Goal: Information Seeking & Learning: Learn about a topic

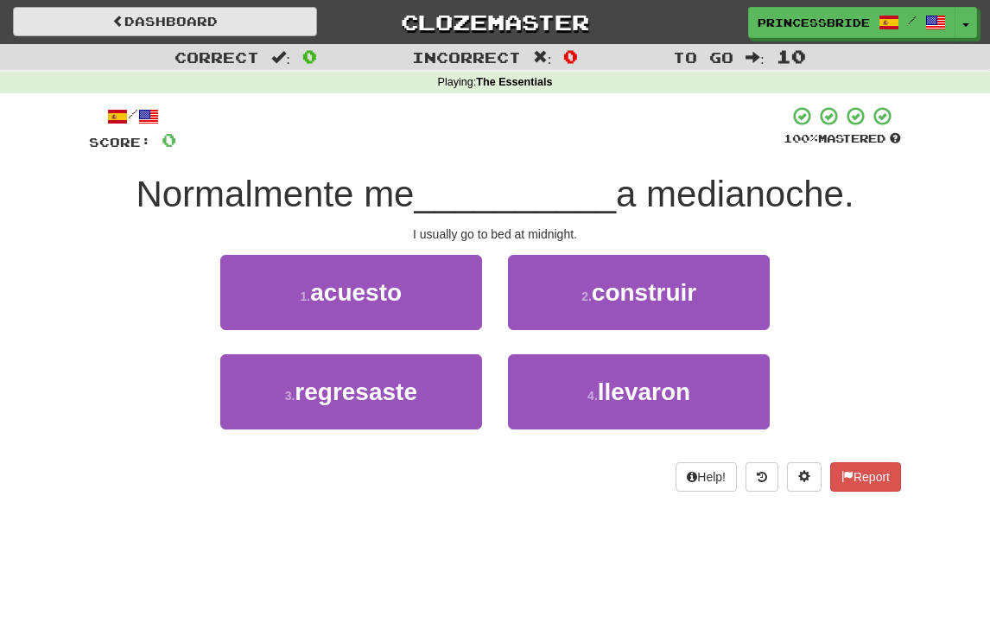
click at [205, 25] on link "Dashboard" at bounding box center [165, 21] width 304 height 29
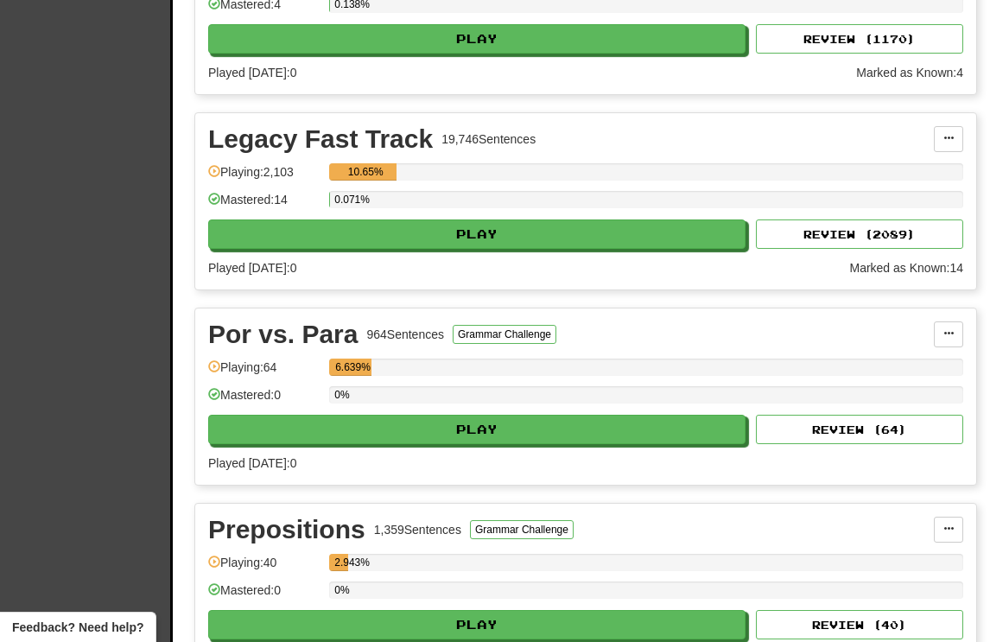
scroll to position [691, 0]
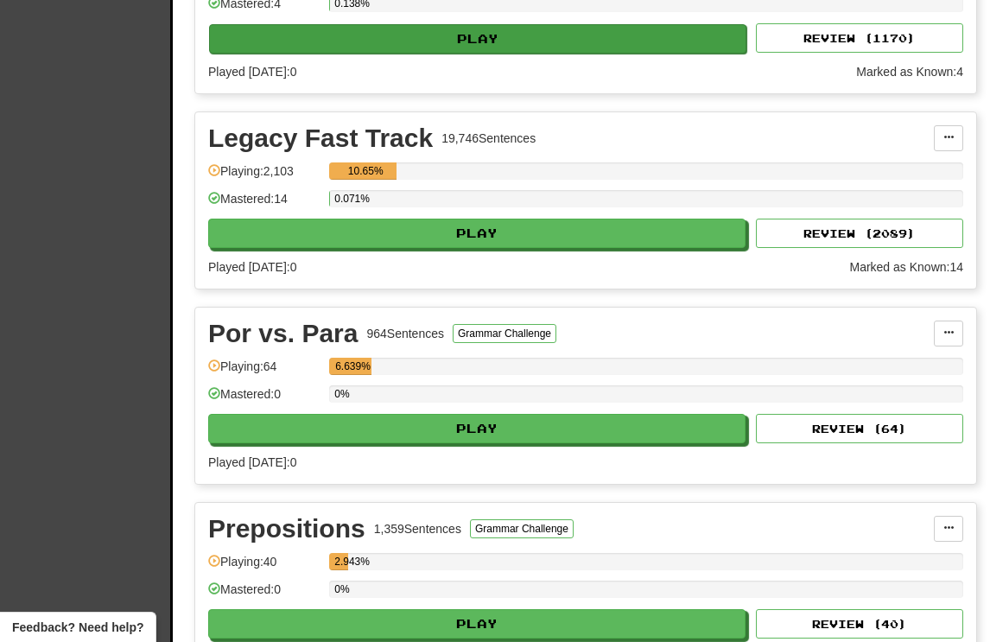
click at [473, 54] on button "Play" at bounding box center [477, 38] width 537 height 29
select select "**"
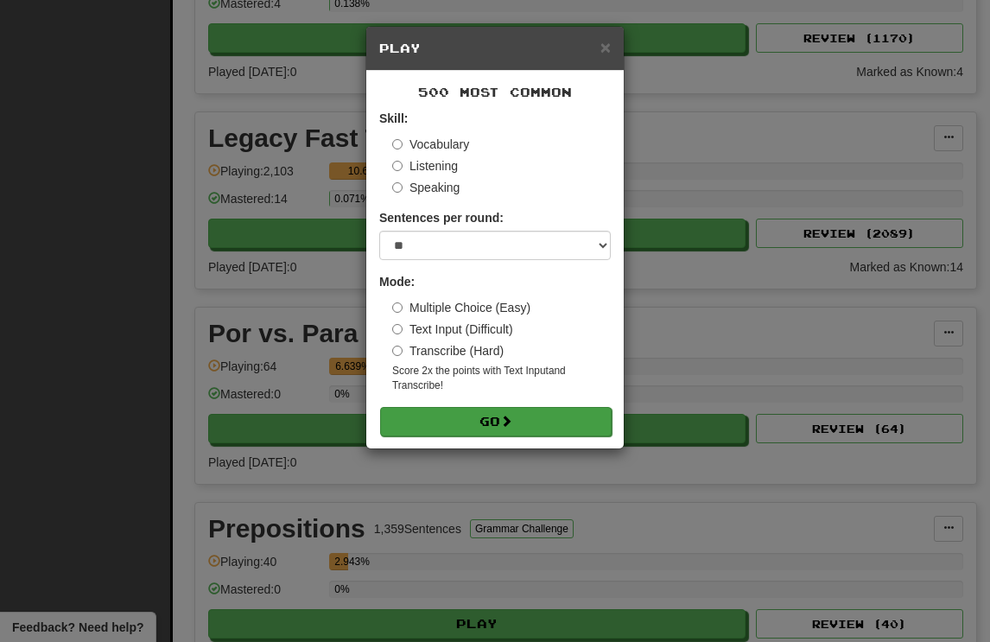
click at [569, 436] on button "Go" at bounding box center [495, 421] width 231 height 29
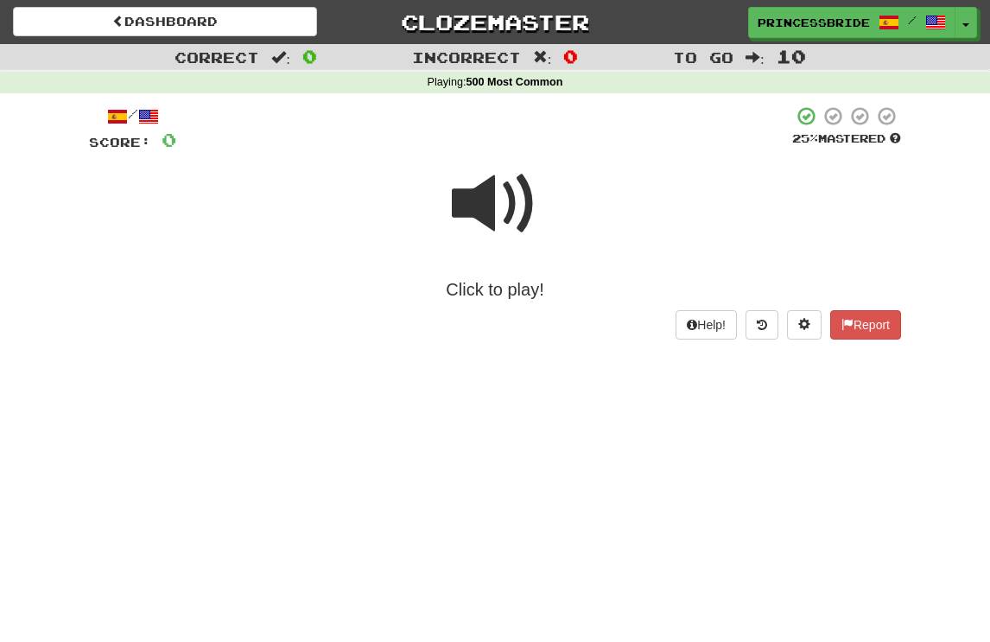
click at [484, 208] on span at bounding box center [495, 204] width 86 height 86
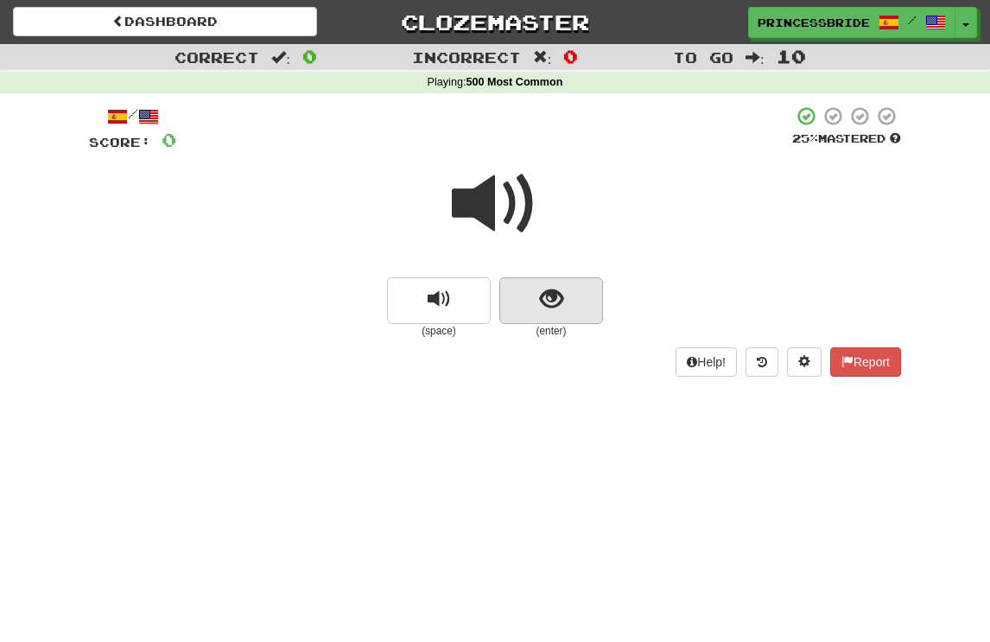
click at [548, 310] on span "show sentence" at bounding box center [551, 299] width 23 height 23
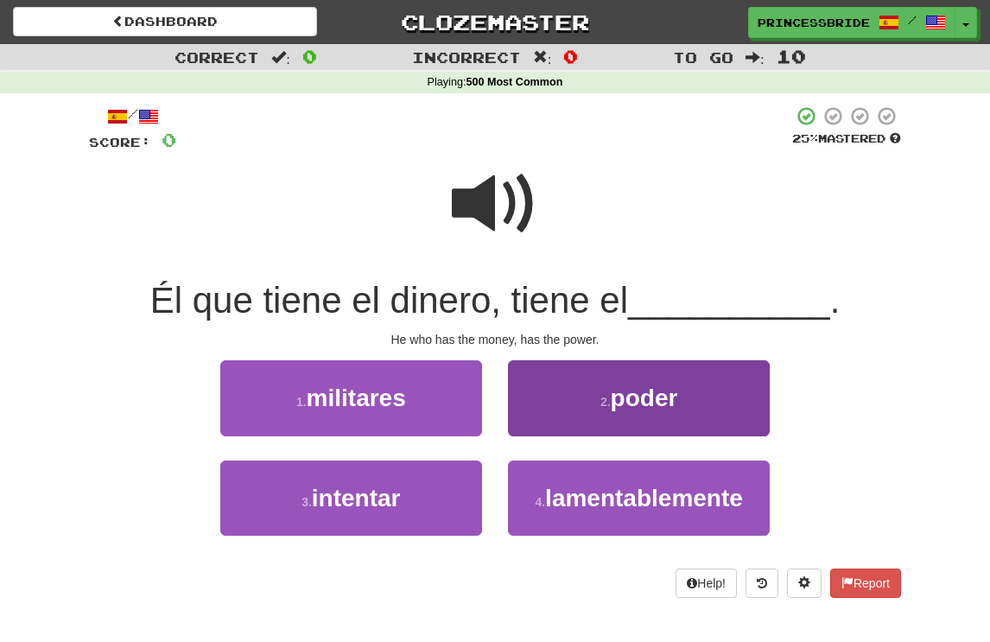
click at [667, 411] on span "poder" at bounding box center [643, 397] width 67 height 27
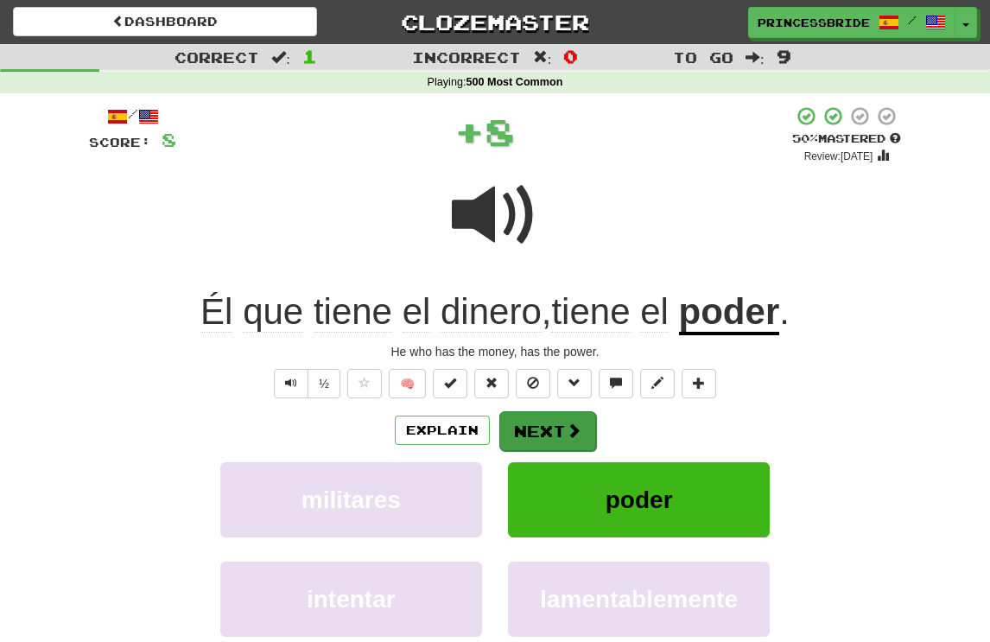
click at [552, 451] on button "Next" at bounding box center [547, 431] width 97 height 40
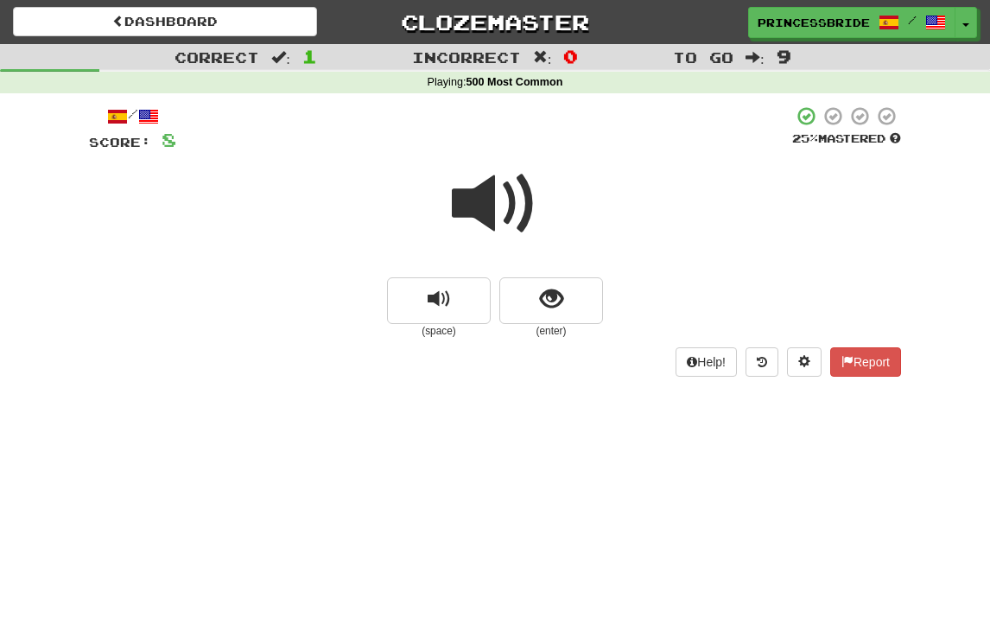
click at [553, 470] on div "Dashboard Clozemaster princessbride / Toggle Dropdown Dashboard Leaderboard Act…" at bounding box center [495, 321] width 990 height 642
click at [547, 311] on span "show sentence" at bounding box center [551, 299] width 23 height 23
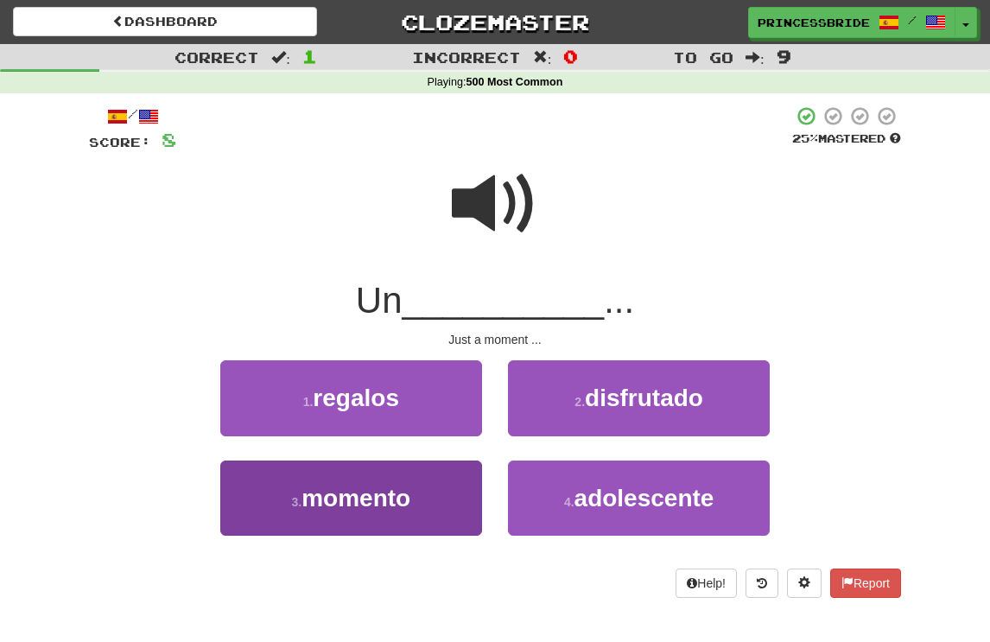
click at [401, 511] on span "momento" at bounding box center [355, 497] width 109 height 27
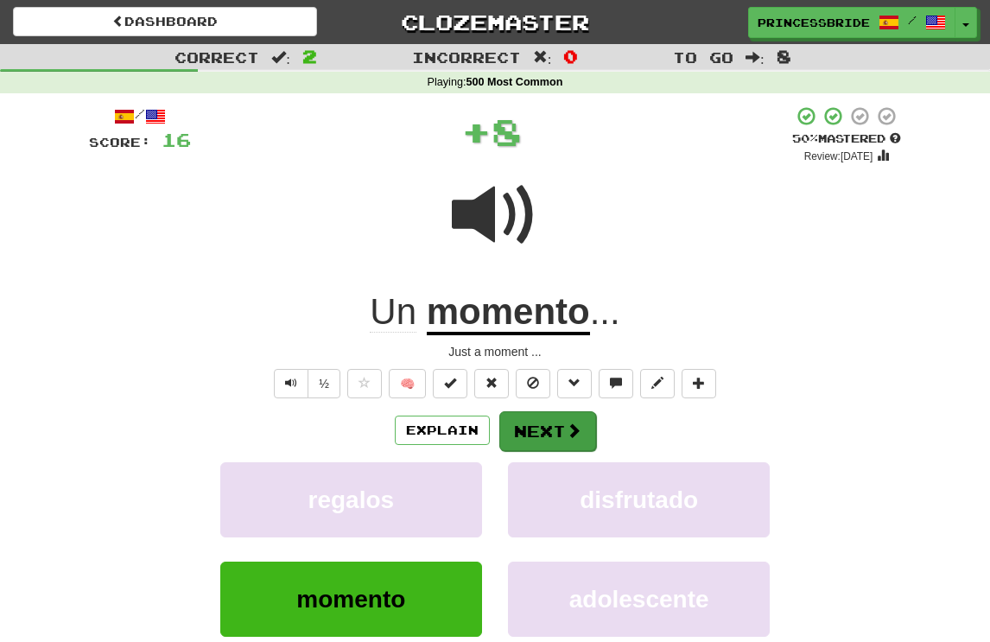
click at [562, 451] on button "Next" at bounding box center [547, 431] width 97 height 40
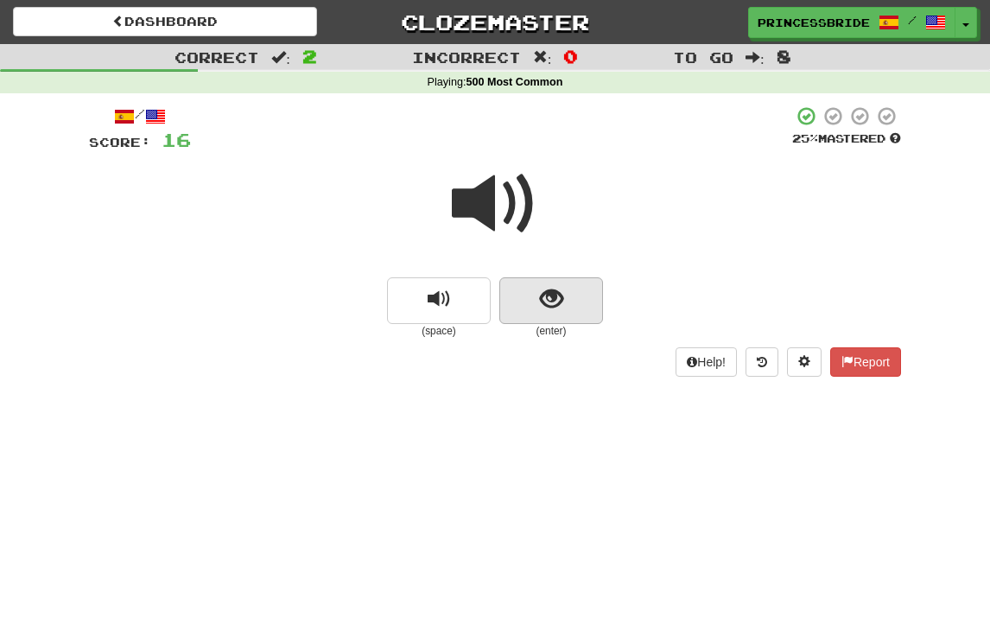
click at [545, 311] on span "show sentence" at bounding box center [551, 299] width 23 height 23
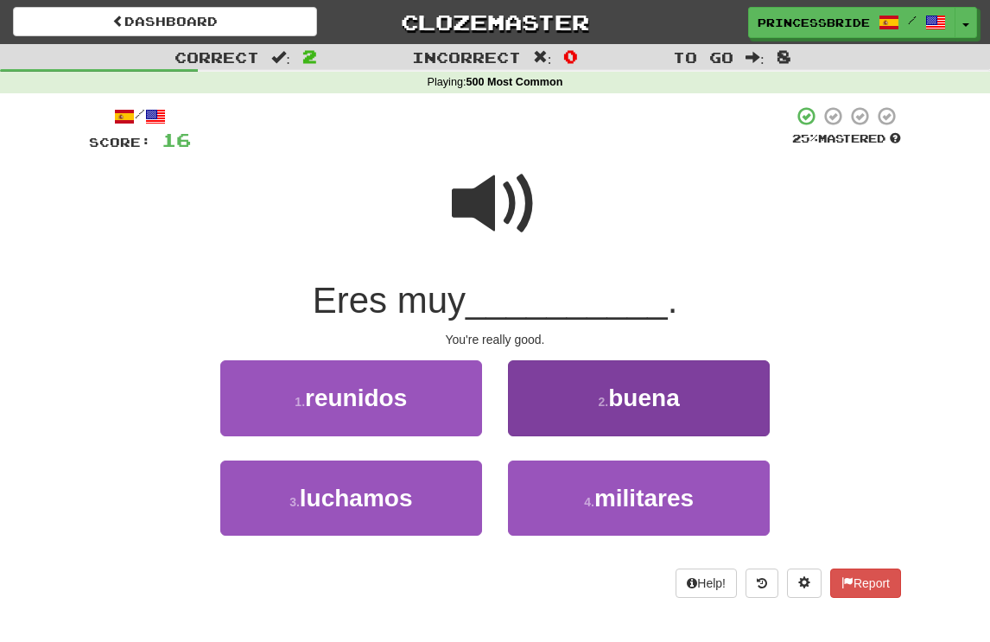
click at [542, 422] on button "2 . buena" at bounding box center [639, 397] width 262 height 75
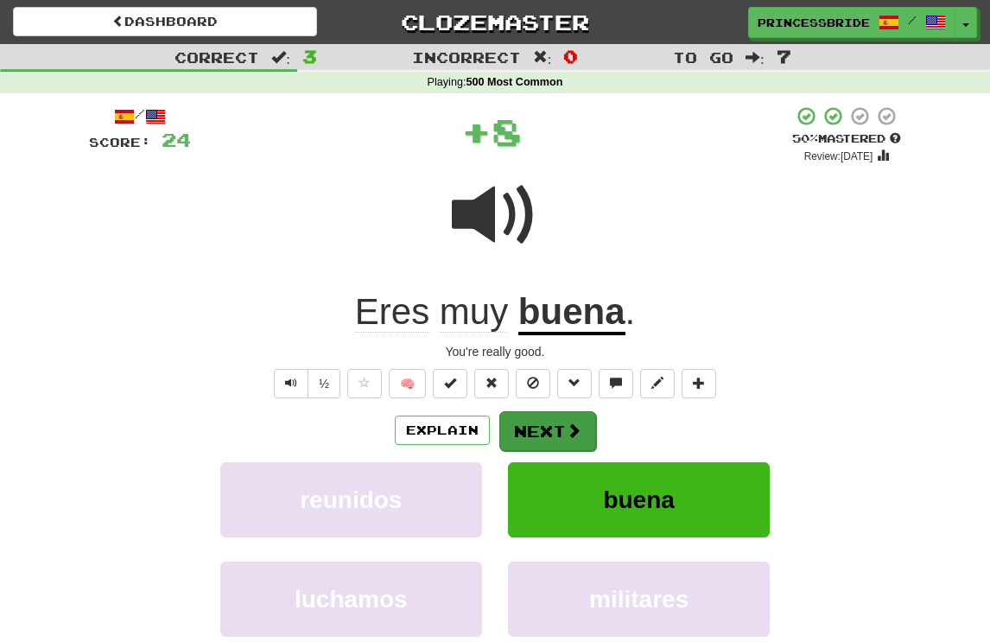
click at [562, 451] on button "Next" at bounding box center [547, 431] width 97 height 40
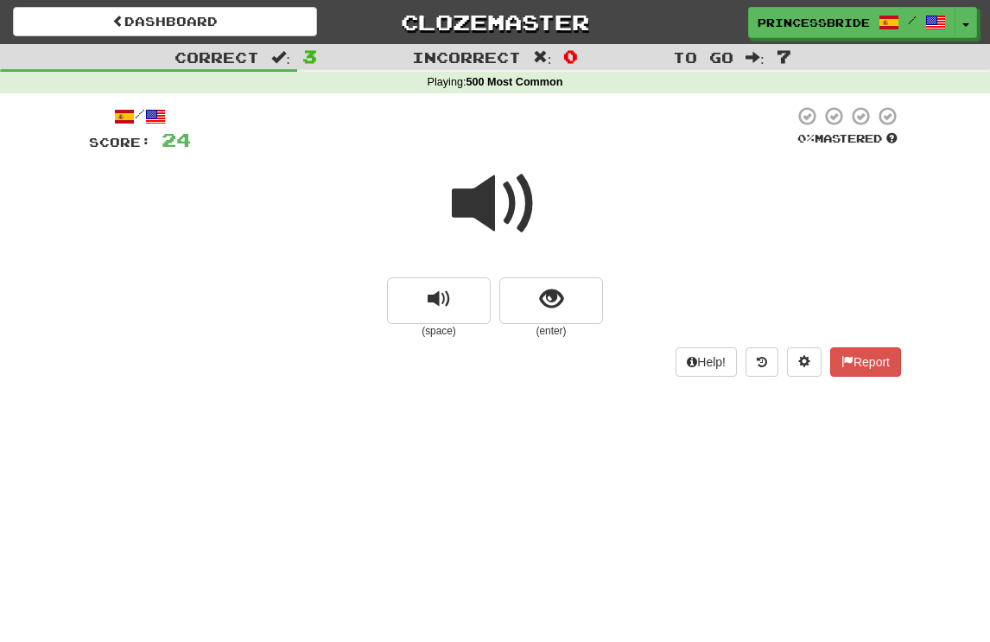
click at [559, 400] on div "/ Score: 24 0 % Mastered (space) (enter) Help! Report" at bounding box center [495, 246] width 812 height 307
click at [534, 308] on button "show sentence" at bounding box center [551, 300] width 104 height 47
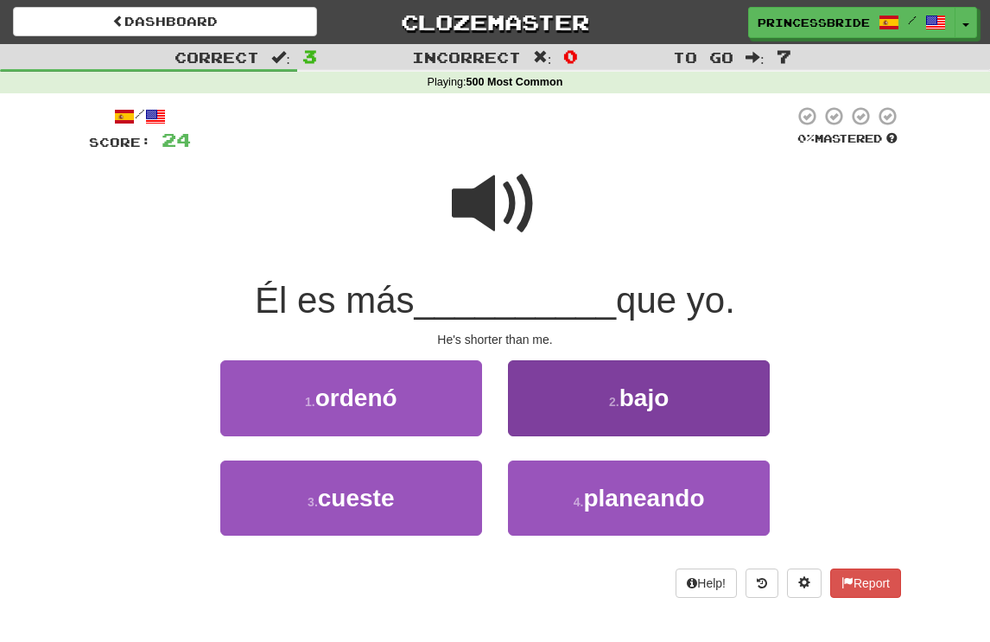
click at [570, 434] on button "2 . bajo" at bounding box center [639, 397] width 262 height 75
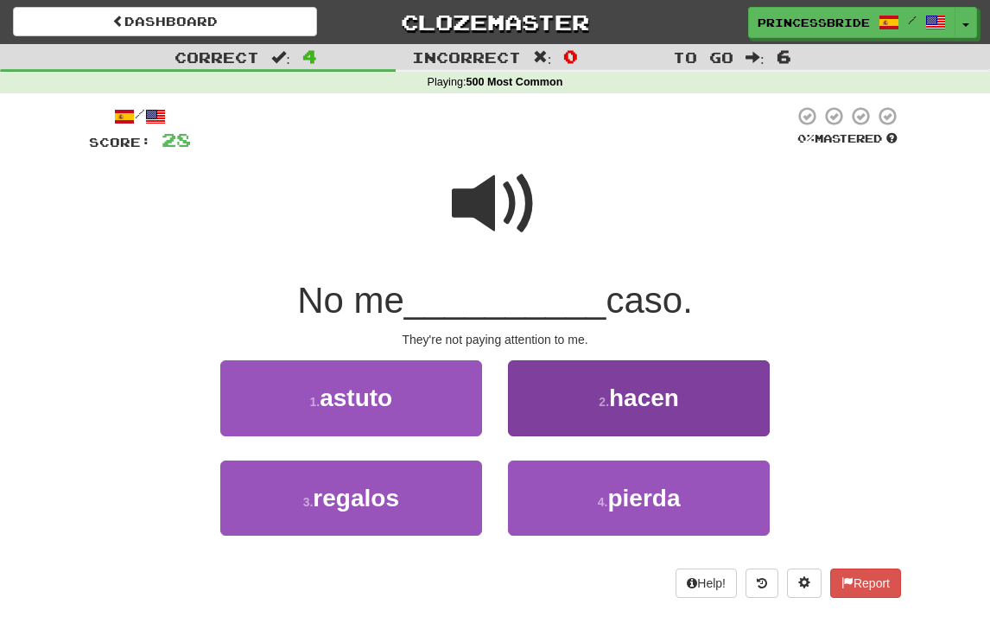
click at [569, 433] on button "2 . hacen" at bounding box center [639, 397] width 262 height 75
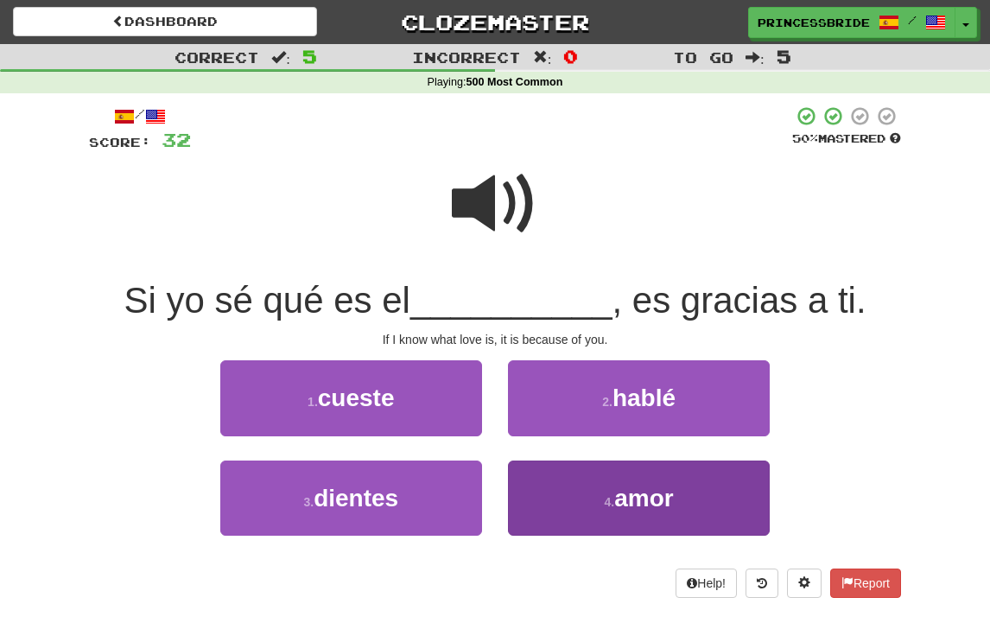
click at [536, 535] on button "4 . amor" at bounding box center [639, 497] width 262 height 75
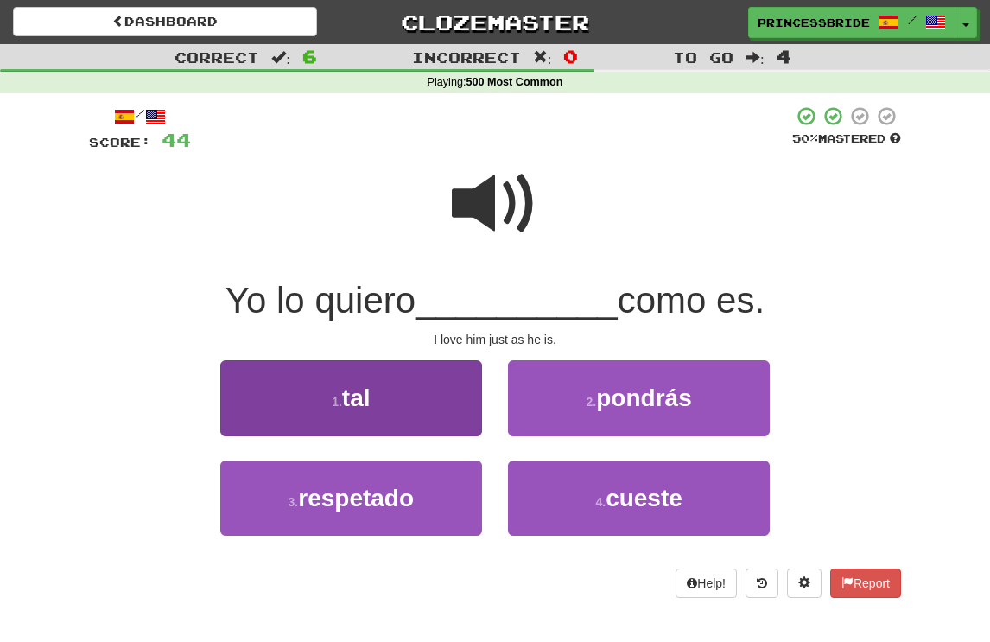
click at [427, 435] on button "1 . tal" at bounding box center [351, 397] width 262 height 75
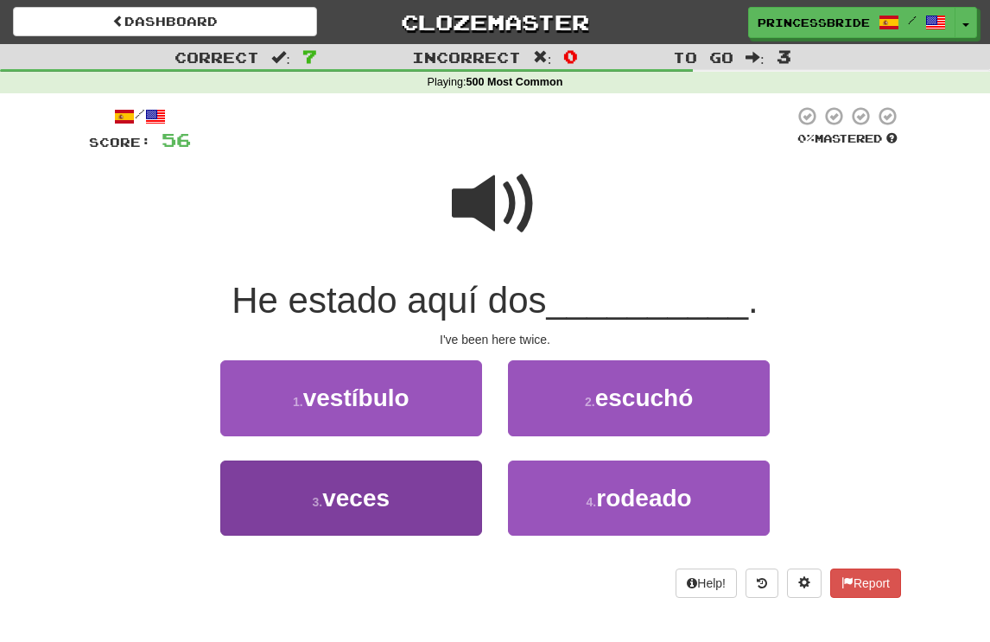
click at [240, 510] on button "3 . veces" at bounding box center [351, 497] width 262 height 75
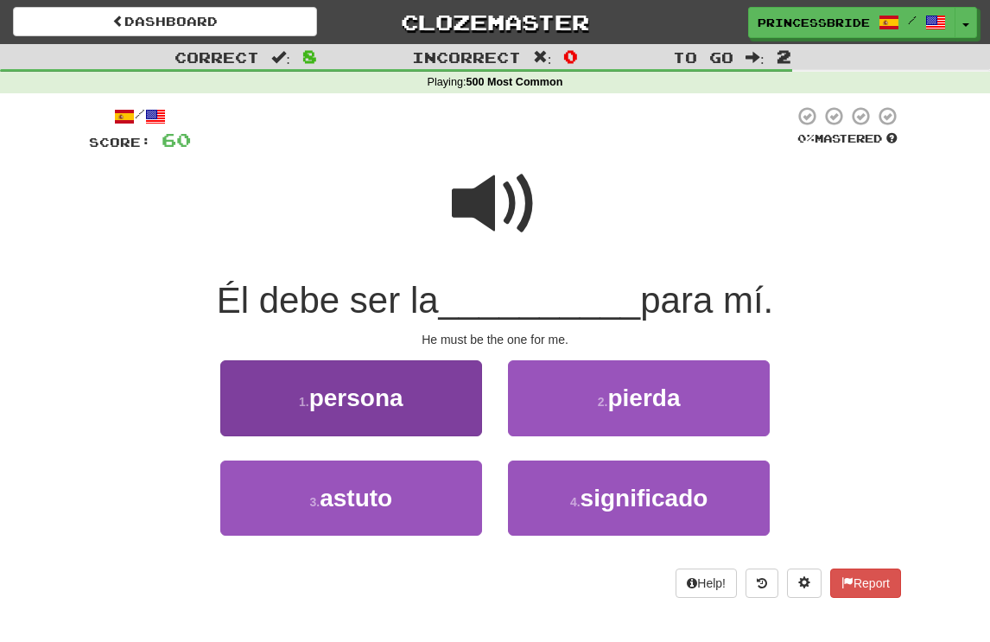
click at [288, 414] on button "1 . persona" at bounding box center [351, 397] width 262 height 75
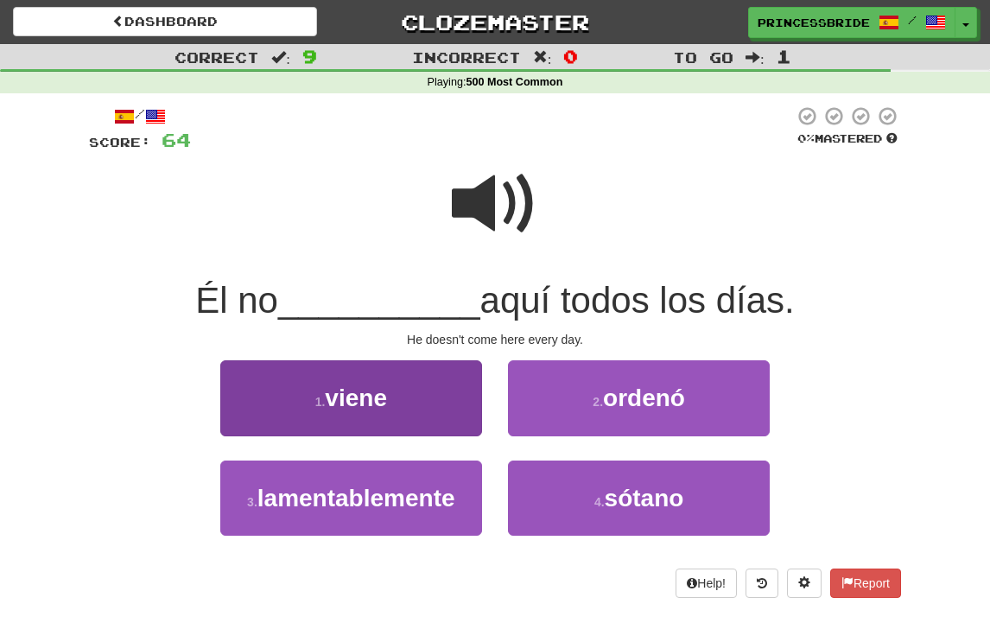
click at [284, 392] on button "1 . viene" at bounding box center [351, 397] width 262 height 75
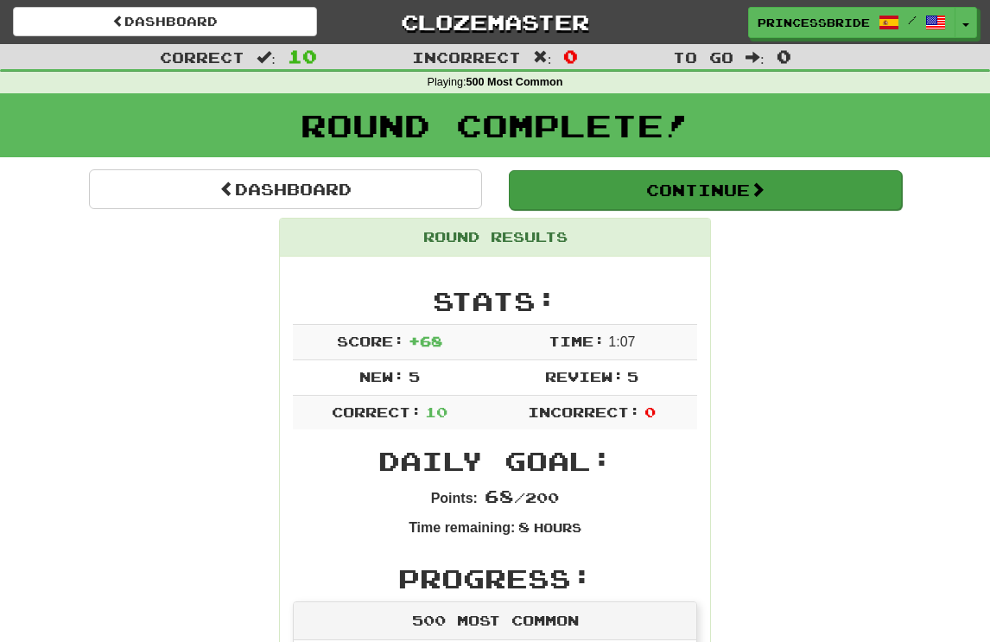
click at [577, 208] on button "Continue" at bounding box center [705, 190] width 393 height 40
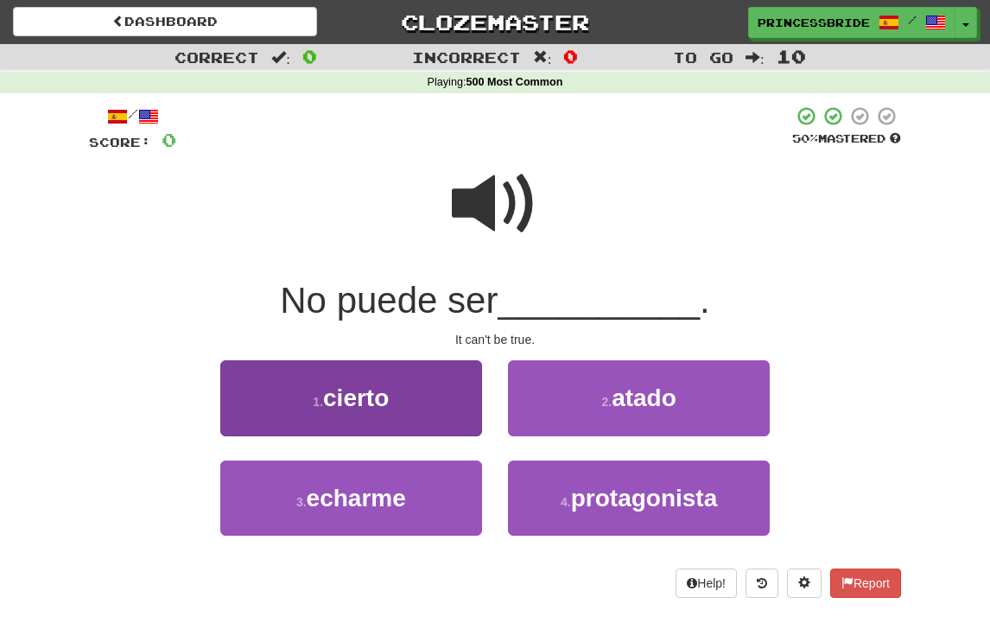
click at [262, 416] on button "1 . cierto" at bounding box center [351, 397] width 262 height 75
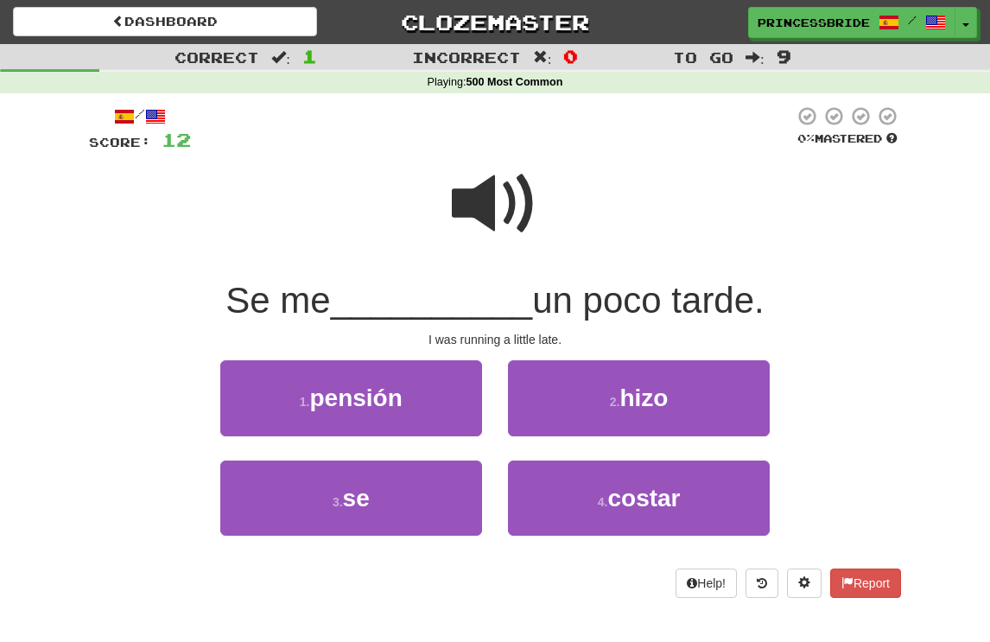
click at [482, 218] on span at bounding box center [495, 204] width 86 height 86
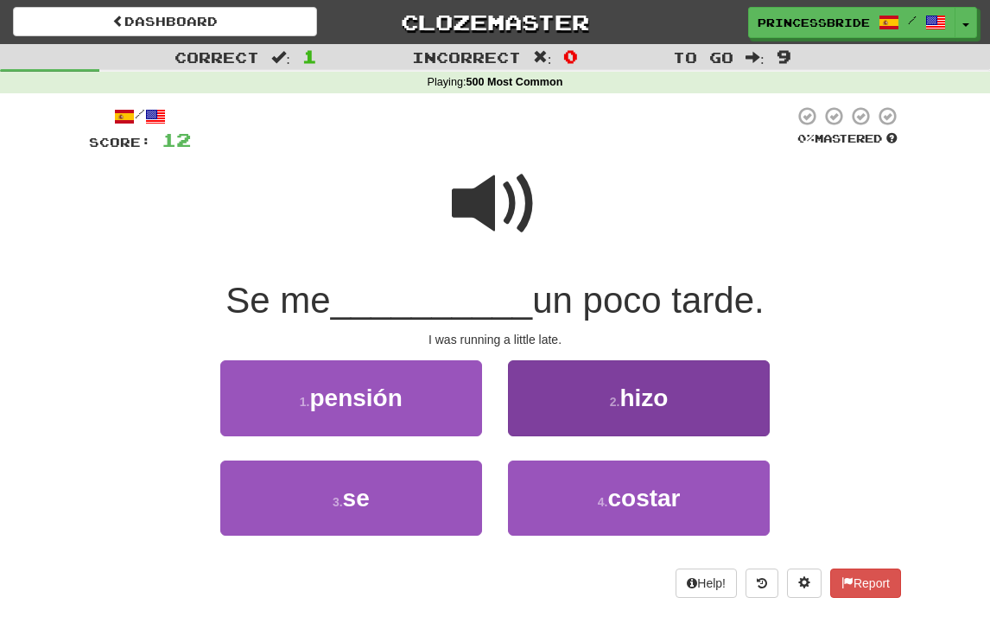
click at [550, 428] on button "2 . hizo" at bounding box center [639, 397] width 262 height 75
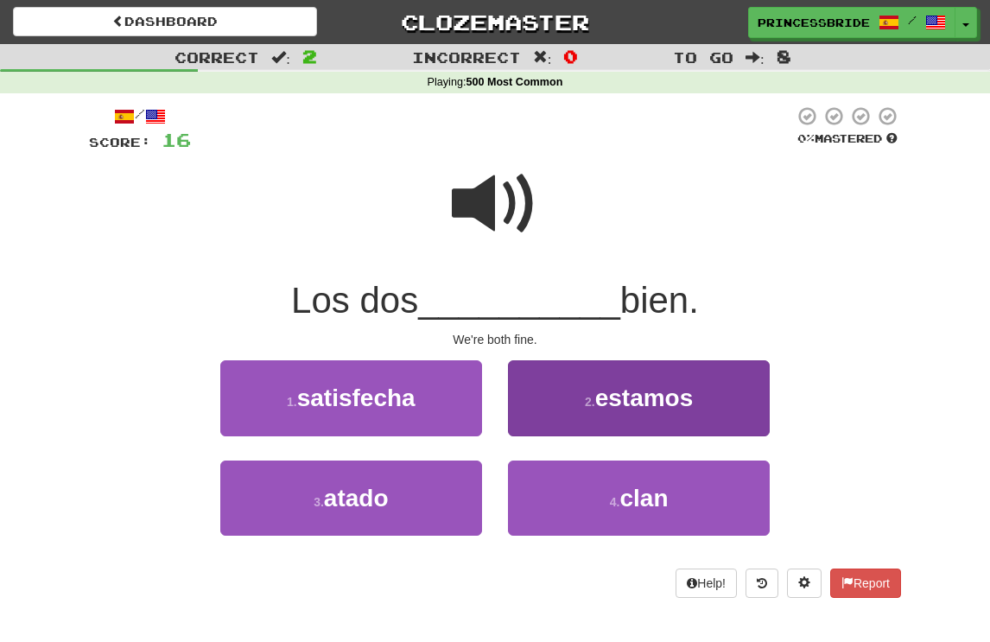
click at [524, 435] on button "2 . estamos" at bounding box center [639, 397] width 262 height 75
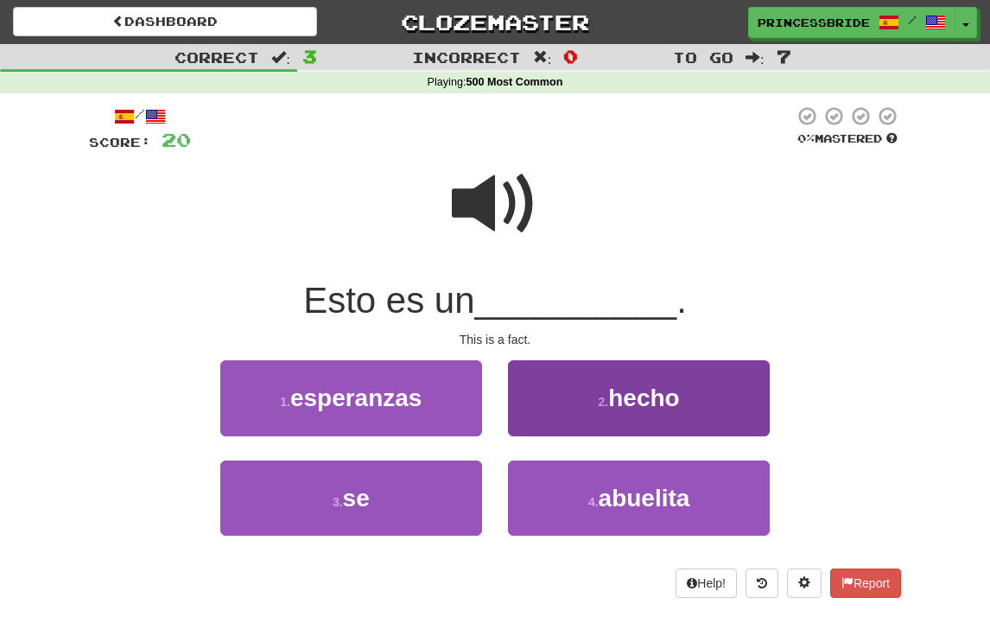
click at [547, 414] on button "2 . hecho" at bounding box center [639, 397] width 262 height 75
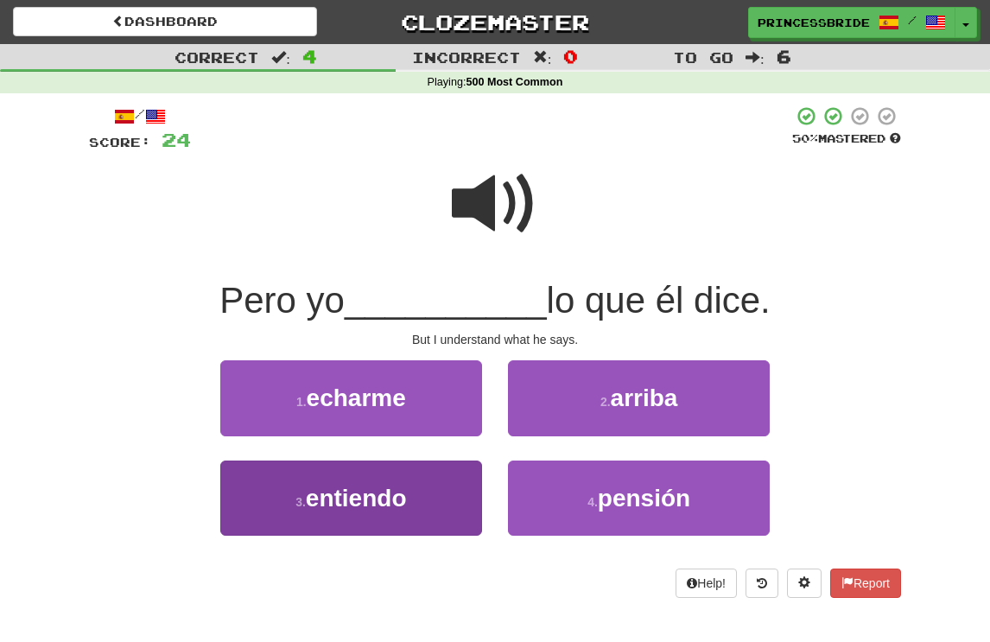
click at [450, 520] on button "3 . entiendo" at bounding box center [351, 497] width 262 height 75
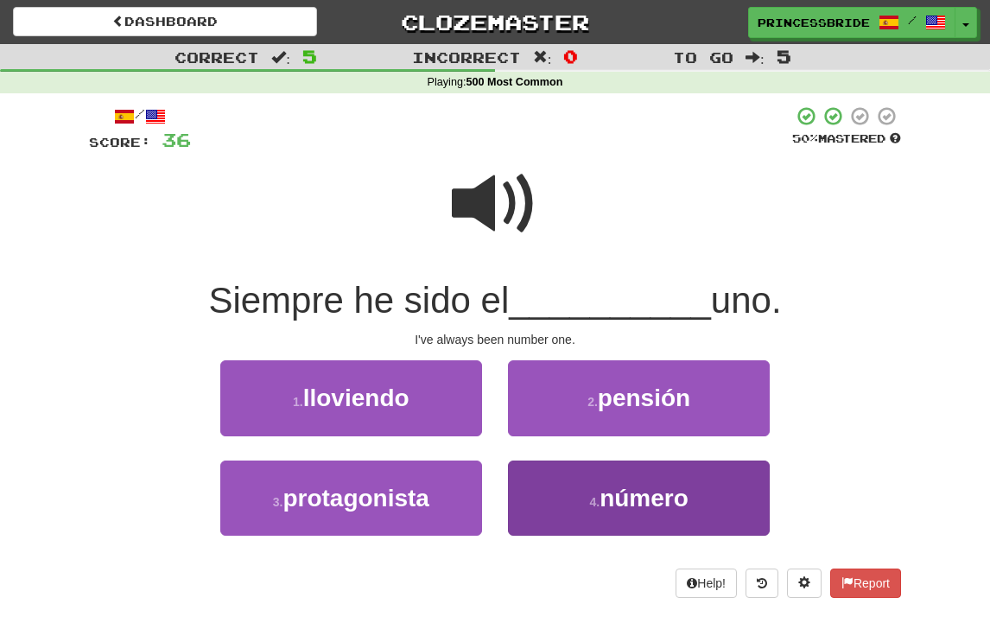
click at [545, 534] on button "4 . número" at bounding box center [639, 497] width 262 height 75
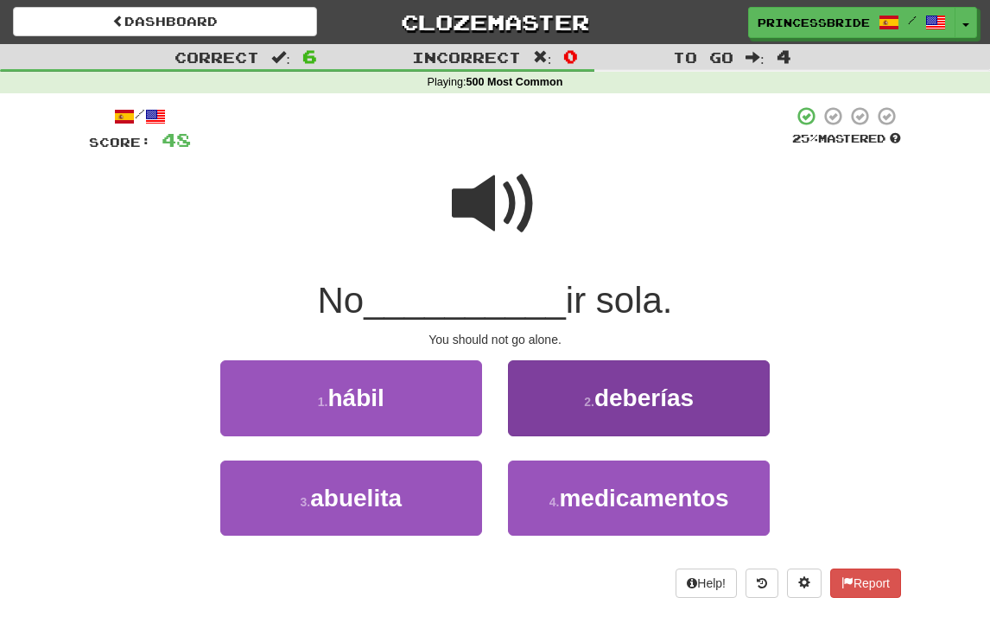
click at [540, 414] on button "2 . deberías" at bounding box center [639, 397] width 262 height 75
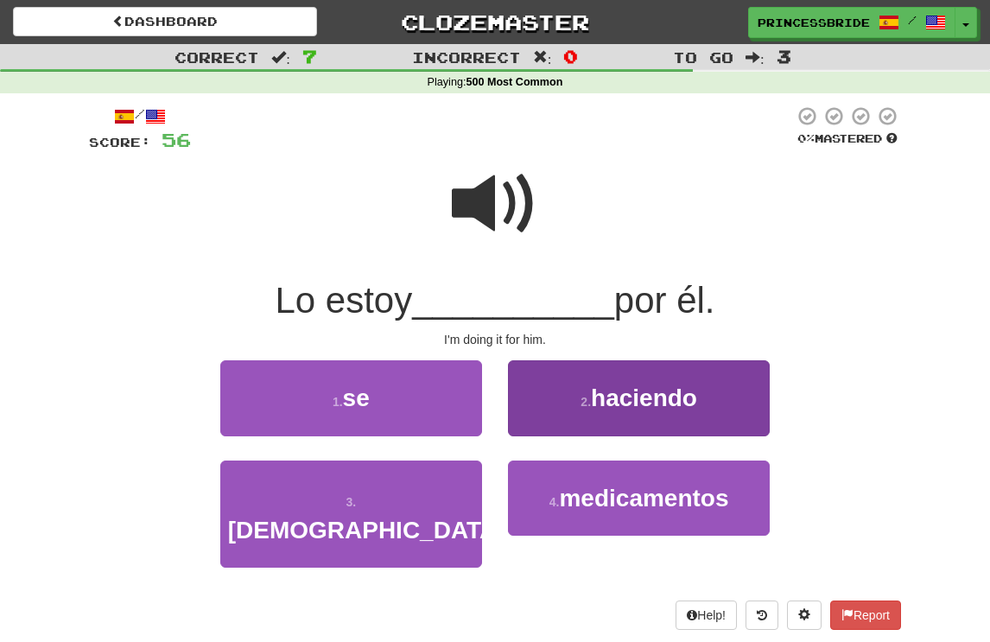
click at [528, 419] on button "2 . haciendo" at bounding box center [639, 397] width 262 height 75
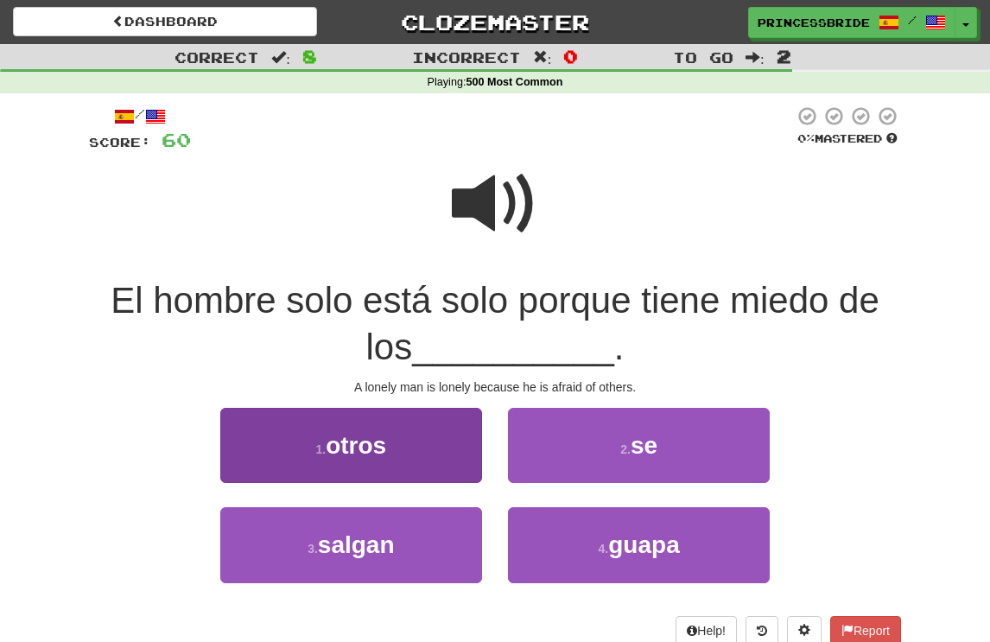
click at [256, 465] on button "1 . otros" at bounding box center [351, 445] width 262 height 75
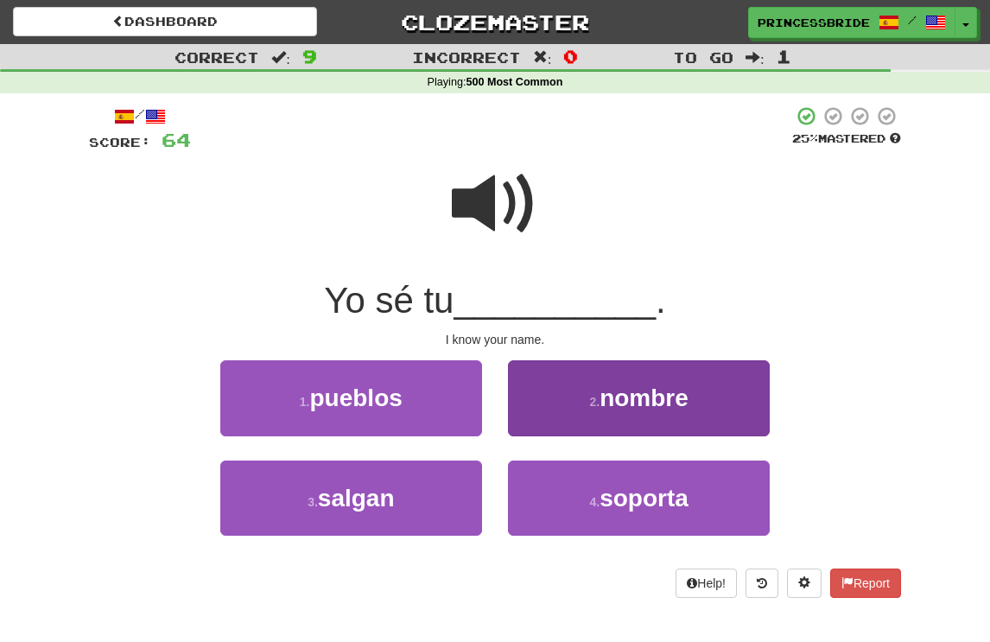
click at [541, 431] on button "2 . nombre" at bounding box center [639, 397] width 262 height 75
